Goal: Find contact information: Find contact information

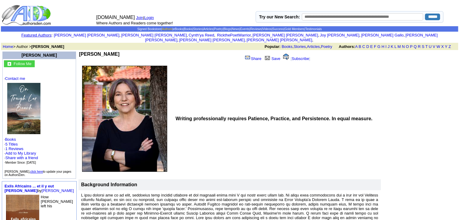
click at [162, 27] on link "Authors" at bounding box center [167, 28] width 10 height 3
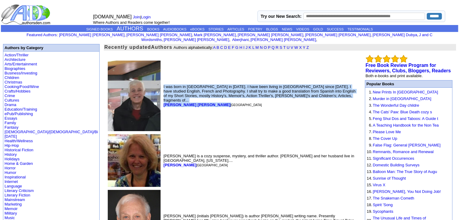
drag, startPoint x: 162, startPoint y: 93, endPoint x: 162, endPoint y: 103, distance: 9.4
click at [162, 103] on td "I was born in Ourense in 1958. I have been living in Madrid since 1964. I have …" at bounding box center [260, 95] width 196 height 73
copy font "I was born in Ourense in 1958. I have been living in Madrid since 1964. I have …"
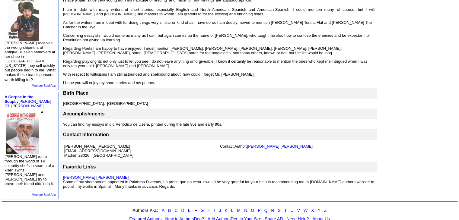
scroll to position [192, 0]
drag, startPoint x: 96, startPoint y: 149, endPoint x: 112, endPoint y: 149, distance: 16.0
click at [112, 149] on td "[PERSON_NAME] [PERSON_NAME] [PERSON_NAME][EMAIL_ADDRESS][DOMAIN_NAME] [GEOGRAPH…" at bounding box center [141, 151] width 156 height 16
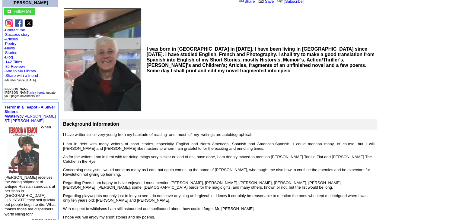
scroll to position [0, 0]
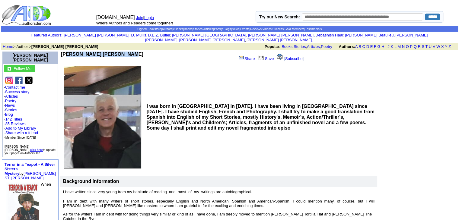
drag, startPoint x: 120, startPoint y: 49, endPoint x: 57, endPoint y: 52, distance: 63.7
click at [61, 52] on td "[PERSON_NAME] [PERSON_NAME]" at bounding box center [142, 57] width 162 height 11
copy b "[PERSON_NAME] [PERSON_NAME]"
click at [441, 117] on td at bounding box center [417, 217] width 79 height 333
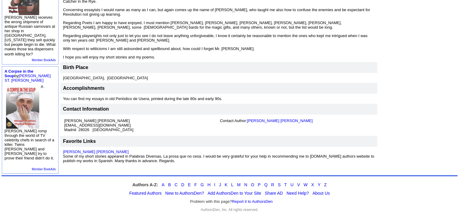
scroll to position [217, 0]
drag, startPoint x: 113, startPoint y: 122, endPoint x: 57, endPoint y: 120, distance: 55.9
click at [63, 121] on td "[PERSON_NAME] [PERSON_NAME] [PERSON_NAME][EMAIL_ADDRESS][DOMAIN_NAME] [GEOGRAPH…" at bounding box center [141, 126] width 156 height 16
copy font "[EMAIL_ADDRESS][DOMAIN_NAME]"
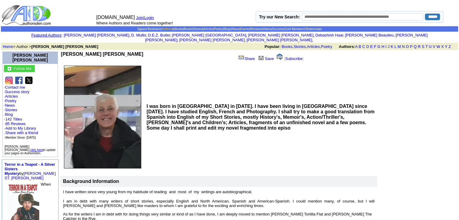
click at [162, 28] on link "Authors" at bounding box center [167, 28] width 10 height 3
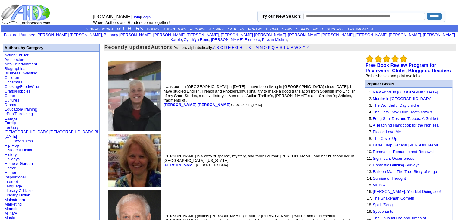
click at [66, 5] on td at bounding box center [46, 14] width 90 height 21
